Goal: Task Accomplishment & Management: Complete application form

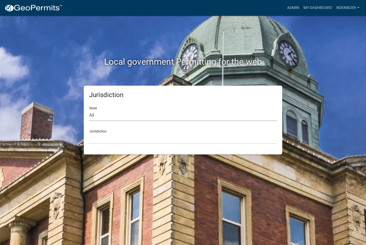
click at [93, 113] on select "All [US_STATE] [US_STATE] [US_STATE] [US_STATE] [US_STATE] [US_STATE] [US_STATE…" at bounding box center [183, 115] width 188 height 11
select select "[US_STATE]"
click at [89, 110] on select "All [US_STATE] [US_STATE] [US_STATE] [US_STATE] [US_STATE] [US_STATE] [US_STATE…" at bounding box center [183, 115] width 188 height 11
click at [96, 137] on select "[GEOGRAPHIC_DATA], [US_STATE] [GEOGRAPHIC_DATA], [US_STATE] [GEOGRAPHIC_DATA], …" at bounding box center [183, 138] width 188 height 11
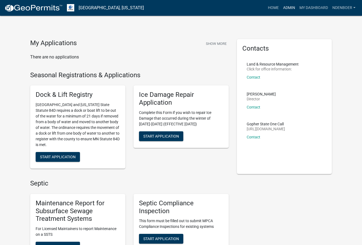
click at [287, 7] on link "Admin" at bounding box center [289, 8] width 16 height 10
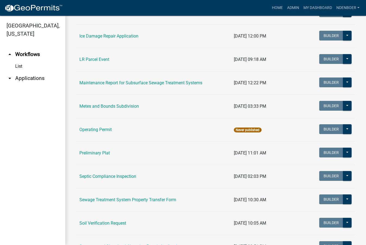
scroll to position [191, 0]
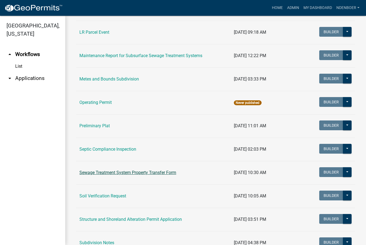
click at [127, 173] on link "Sewage Treatment System Property Transfer Form" at bounding box center [128, 172] width 97 height 5
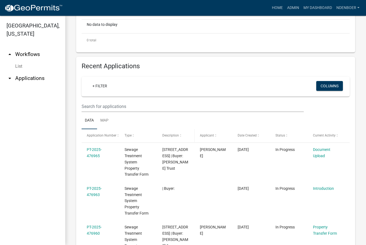
scroll to position [191, 0]
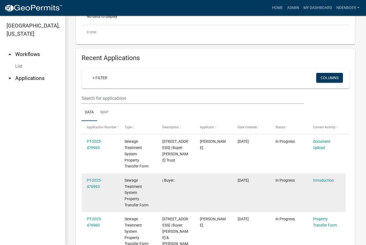
click at [261, 195] on datatable-body-cell "[DATE]" at bounding box center [252, 193] width 38 height 39
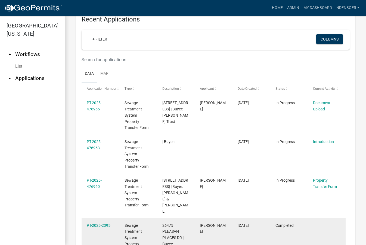
scroll to position [218, 0]
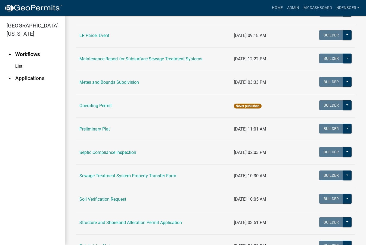
scroll to position [191, 0]
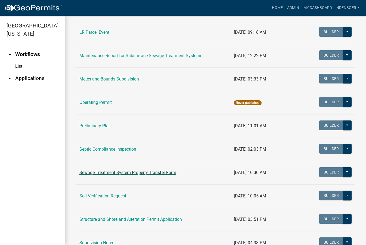
click at [128, 174] on link "Sewage Treatment System Property Transfer Form" at bounding box center [128, 172] width 97 height 5
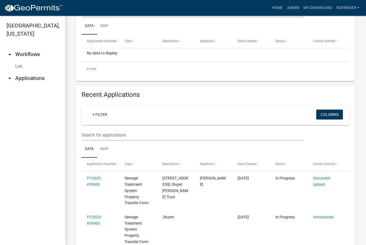
scroll to position [163, 0]
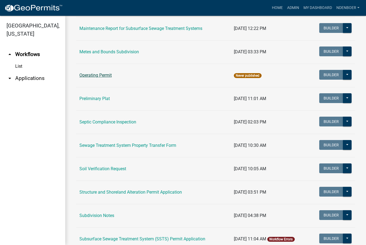
scroll to position [245, 0]
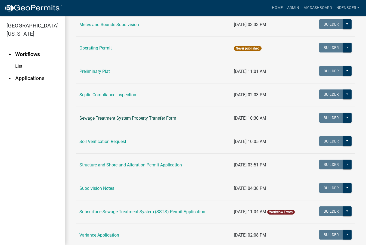
click at [109, 118] on link "Sewage Treatment System Property Transfer Form" at bounding box center [128, 118] width 97 height 5
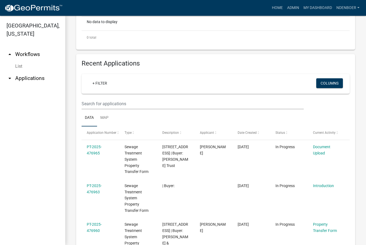
scroll to position [191, 0]
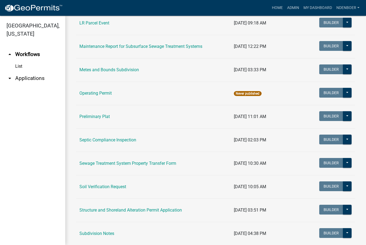
scroll to position [191, 0]
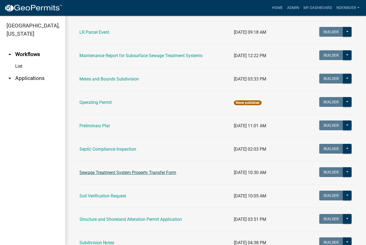
click at [112, 173] on link "Sewage Treatment System Property Transfer Form" at bounding box center [128, 172] width 97 height 5
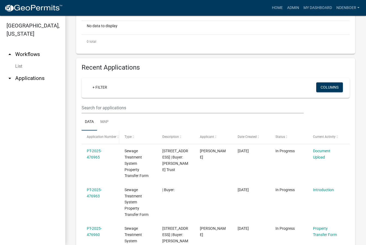
scroll to position [191, 0]
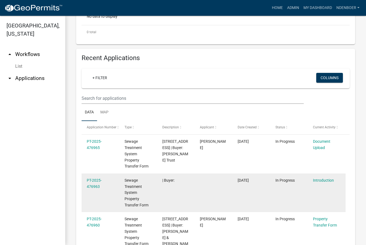
click at [195, 204] on datatable-body-cell at bounding box center [214, 193] width 38 height 39
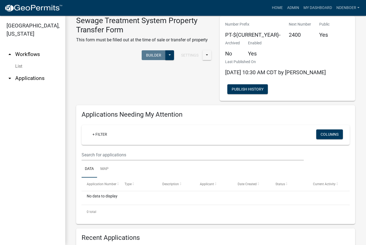
scroll to position [0, 0]
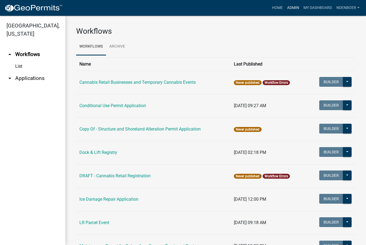
click at [293, 9] on link "Admin" at bounding box center [293, 8] width 16 height 10
click at [293, 8] on link "Admin" at bounding box center [293, 8] width 16 height 10
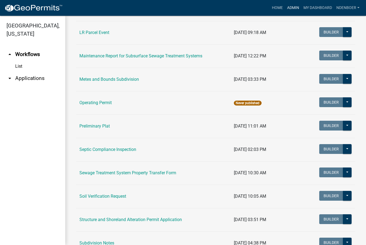
scroll to position [191, 0]
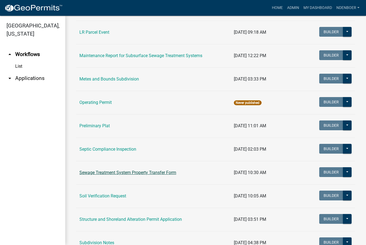
click at [106, 174] on link "Sewage Treatment System Property Transfer Form" at bounding box center [128, 172] width 97 height 5
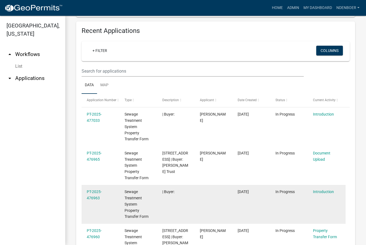
scroll to position [245, 0]
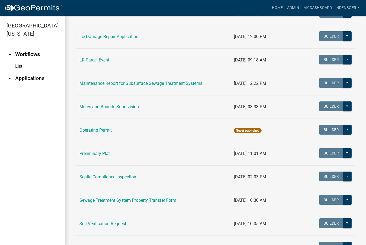
scroll to position [163, 0]
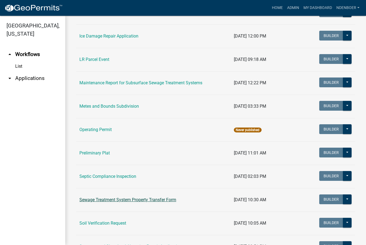
click at [140, 199] on link "Sewage Treatment System Property Transfer Form" at bounding box center [128, 199] width 97 height 5
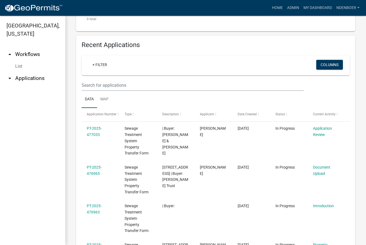
scroll to position [191, 0]
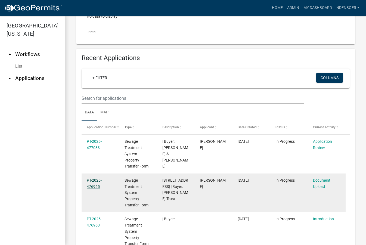
click at [99, 182] on link "PT-2025-476965" at bounding box center [94, 183] width 15 height 11
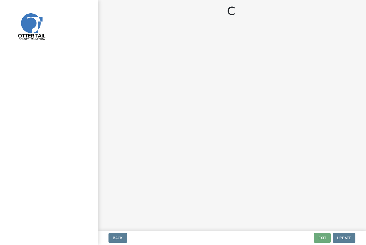
click at [99, 182] on main "Loading..." at bounding box center [232, 114] width 268 height 229
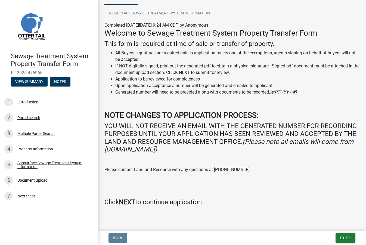
scroll to position [63, 0]
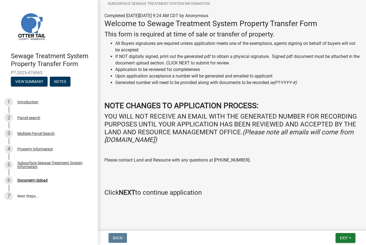
click at [126, 194] on strong "NEXT" at bounding box center [127, 193] width 16 height 8
click at [107, 194] on h4 "Click NEXT to continue application" at bounding box center [232, 193] width 255 height 8
click at [126, 191] on strong "NEXT" at bounding box center [127, 193] width 16 height 8
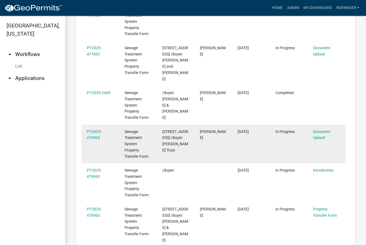
scroll to position [327, 0]
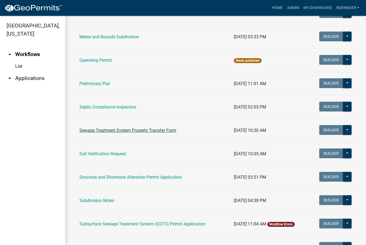
scroll to position [245, 0]
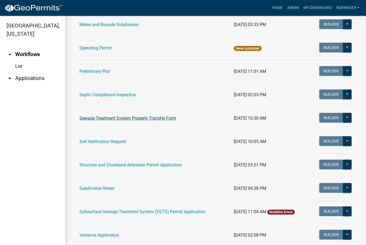
click at [132, 119] on link "Sewage Treatment System Property Transfer Form" at bounding box center [128, 118] width 97 height 5
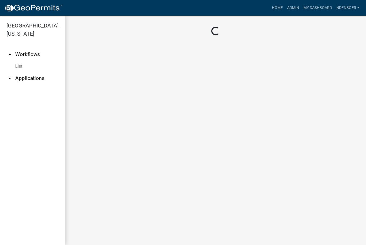
click at [132, 119] on main "Loading..." at bounding box center [215, 131] width 301 height 230
